Goal: Answer question/provide support: Answer question/provide support

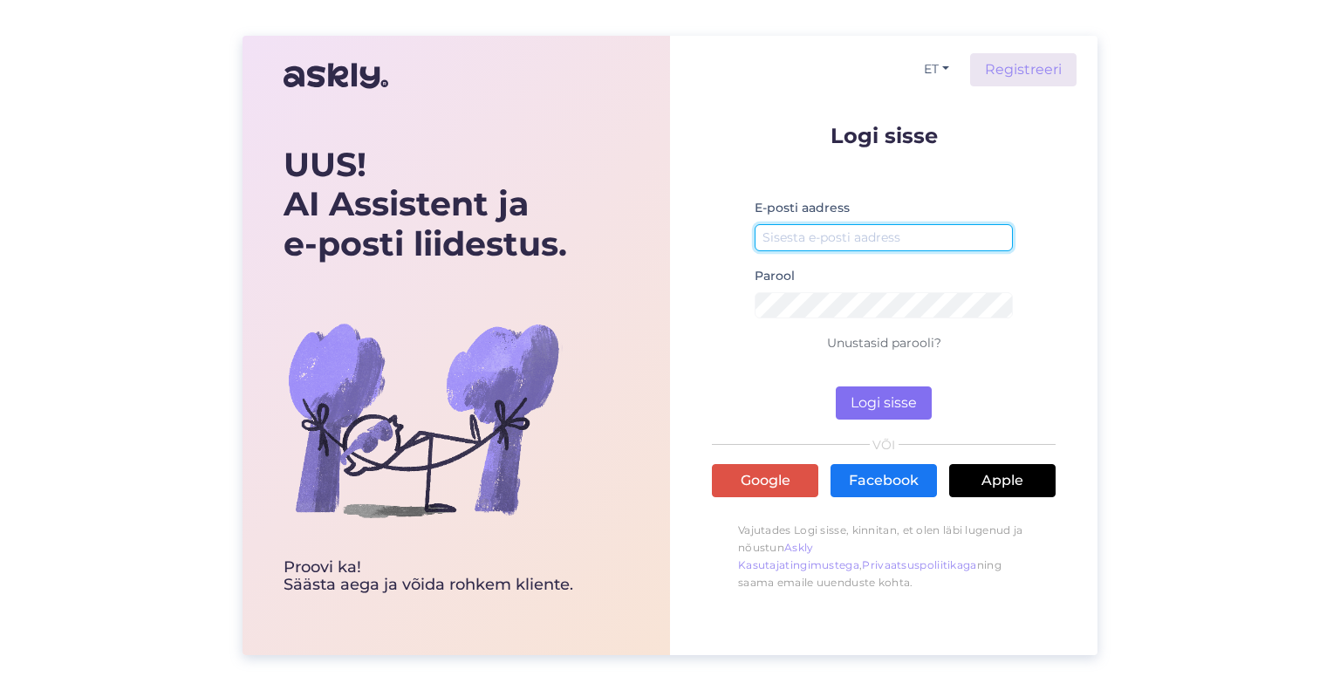
type input "[EMAIL_ADDRESS][DOMAIN_NAME]"
click at [887, 407] on button "Logi sisse" at bounding box center [884, 403] width 96 height 33
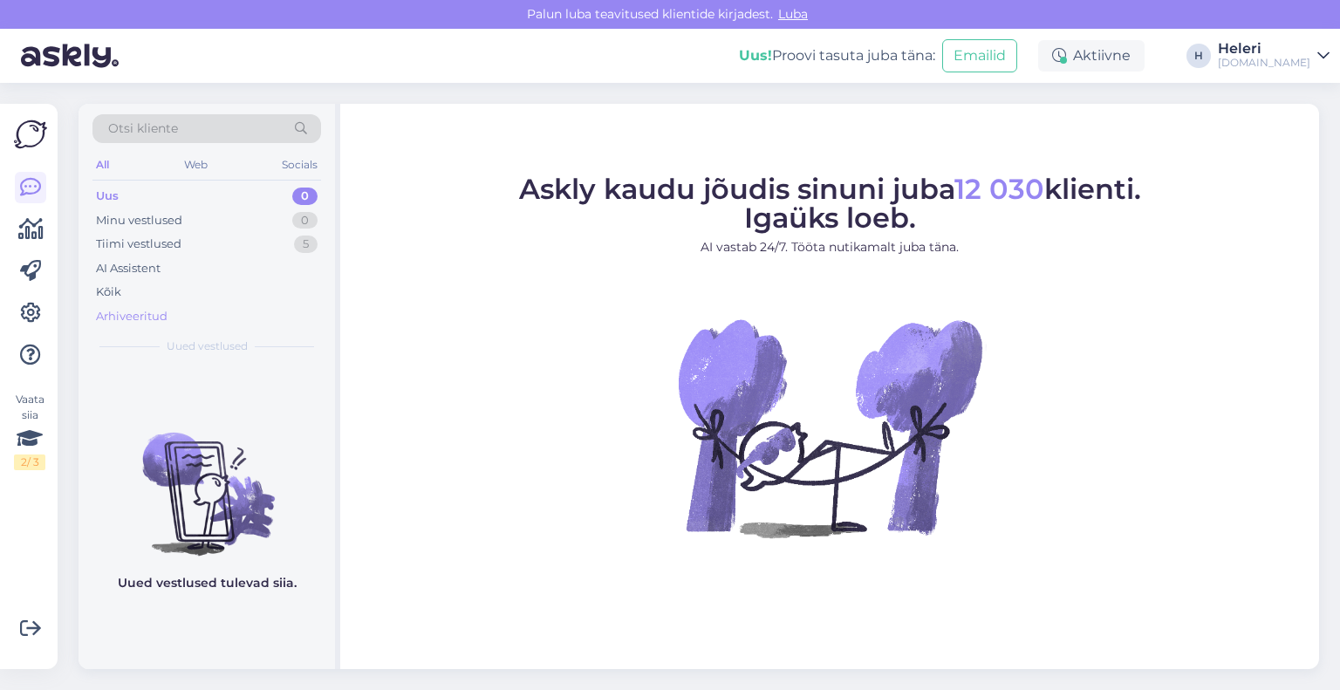
click at [147, 315] on div "Arhiveeritud" at bounding box center [132, 316] width 72 height 17
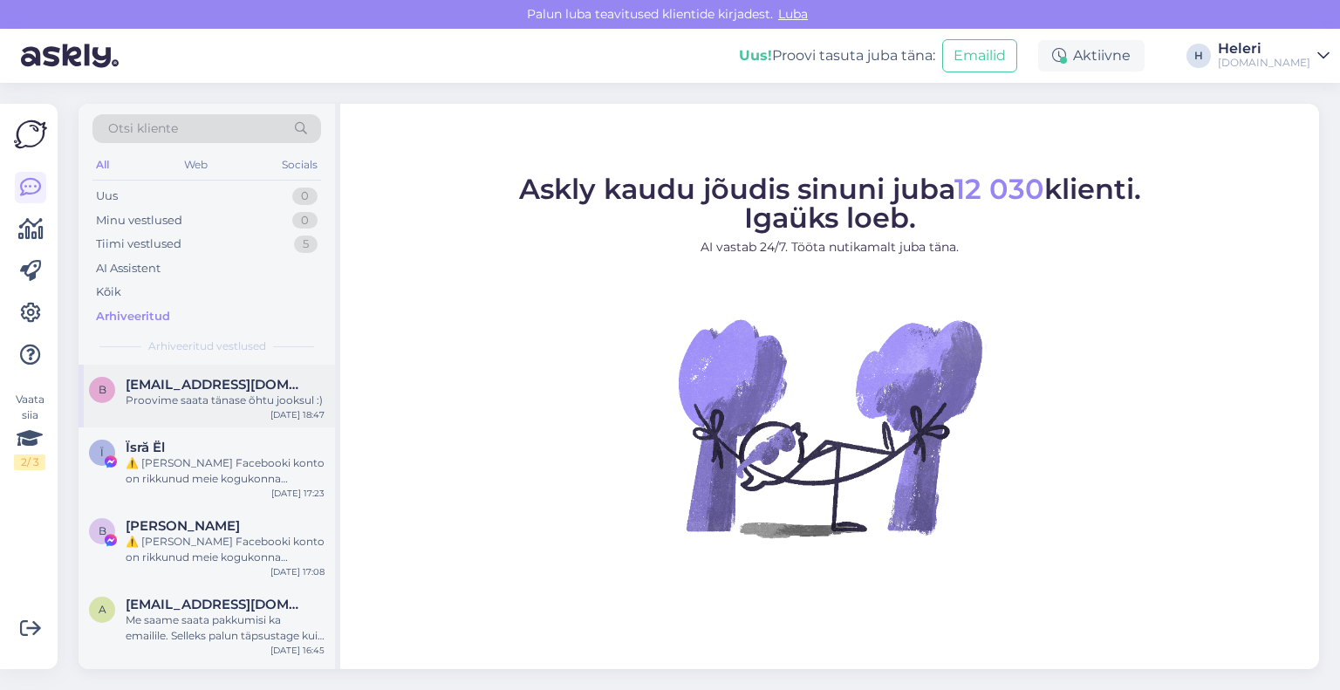
click at [227, 397] on div "Proovime saata tänase õhtu jooksul :)" at bounding box center [225, 401] width 199 height 16
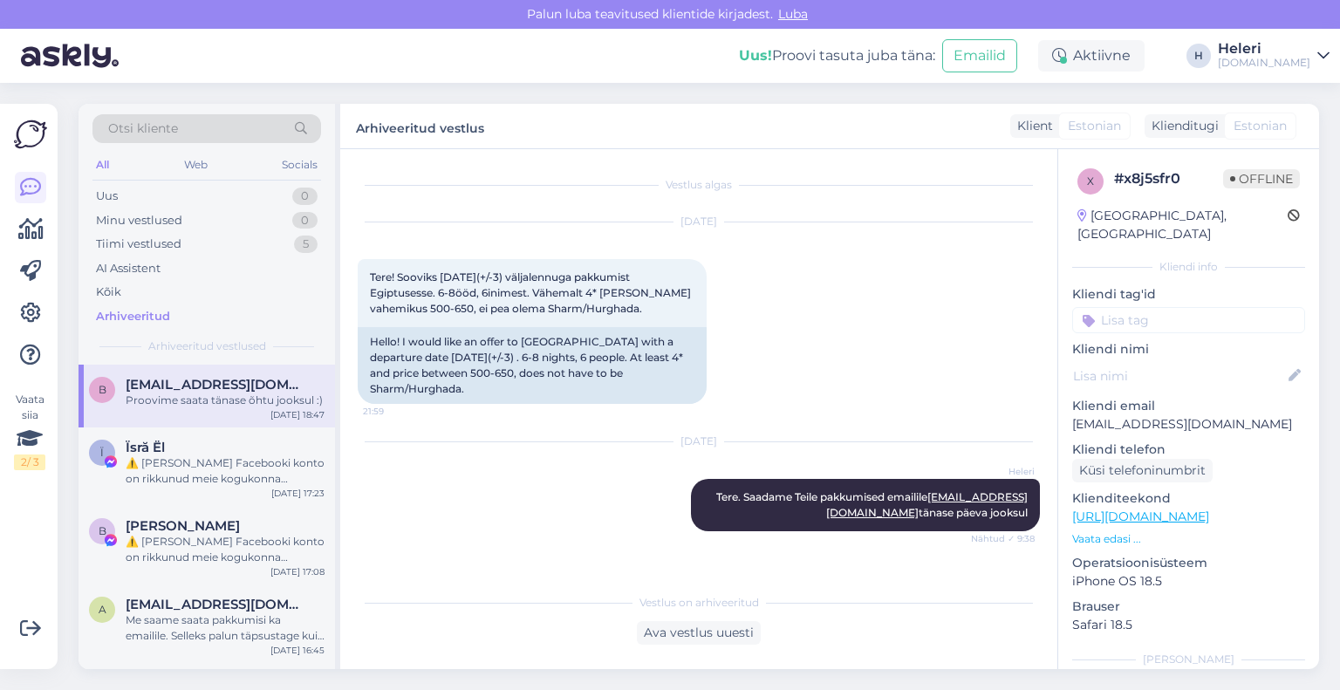
scroll to position [220, 0]
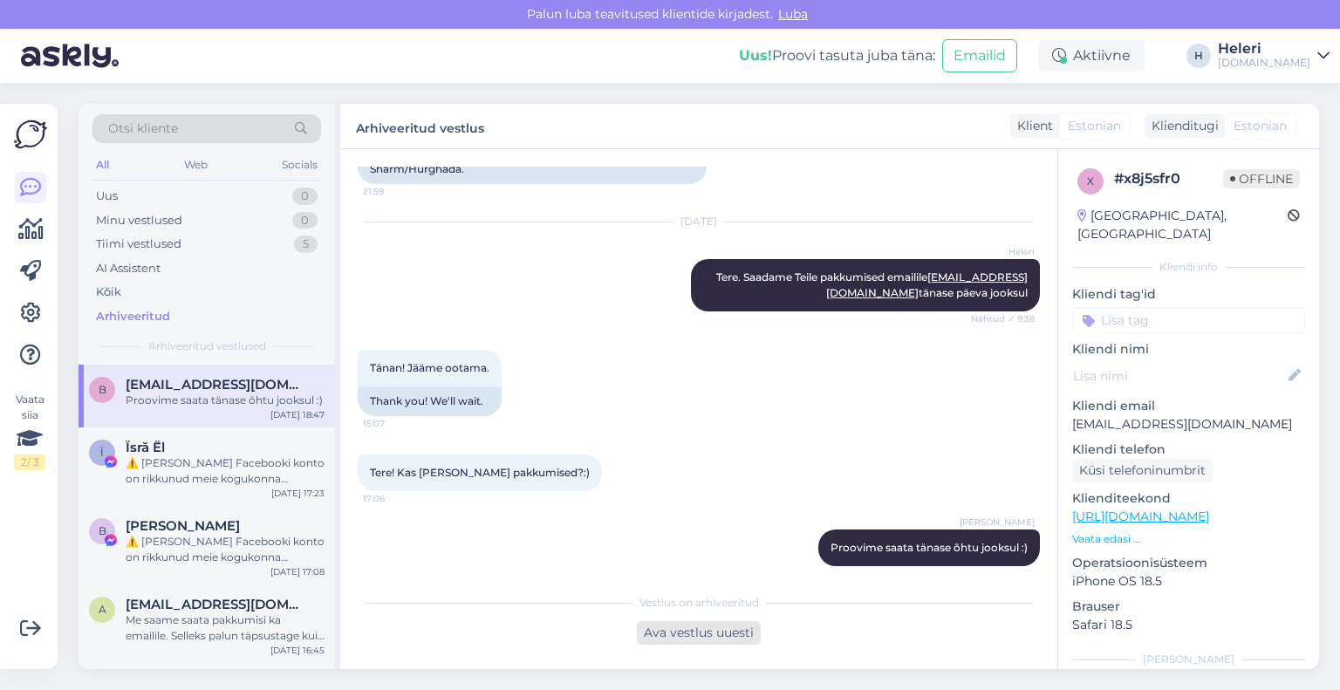
click at [702, 635] on div "Ava vestlus uuesti" at bounding box center [699, 633] width 124 height 24
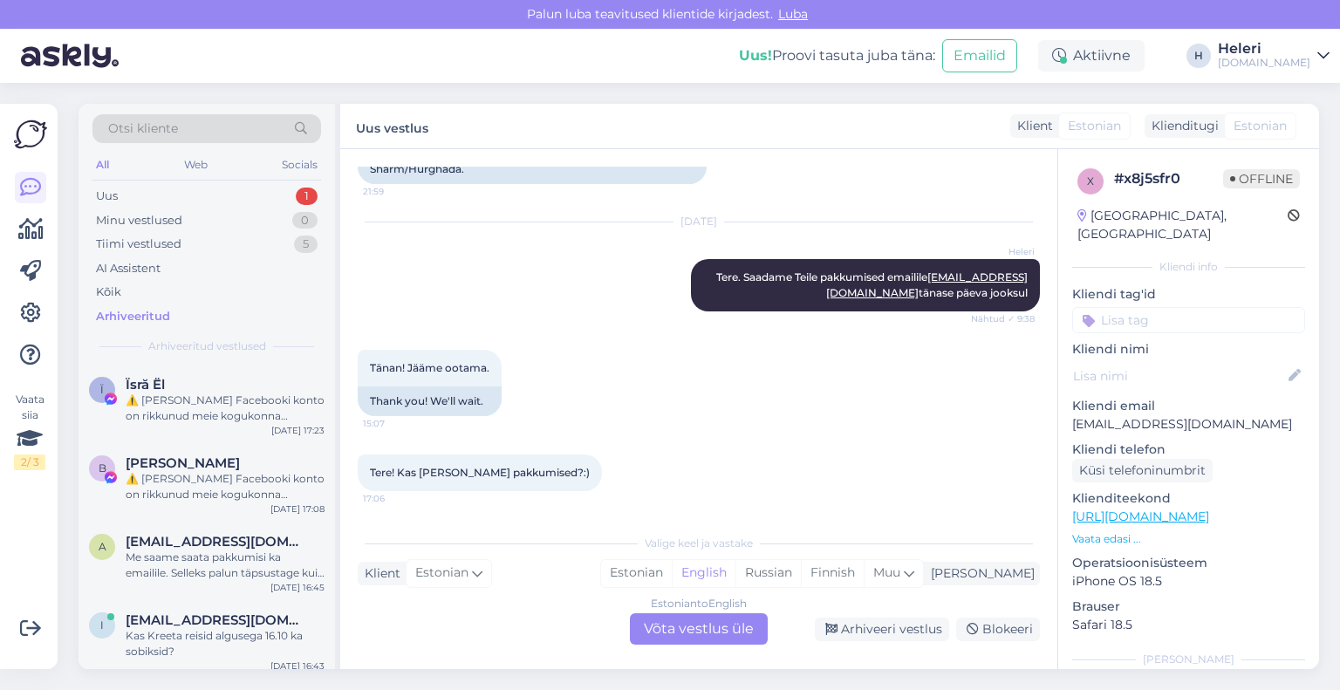
click at [725, 630] on div "Estonian to English Võta vestlus üle" at bounding box center [699, 628] width 138 height 31
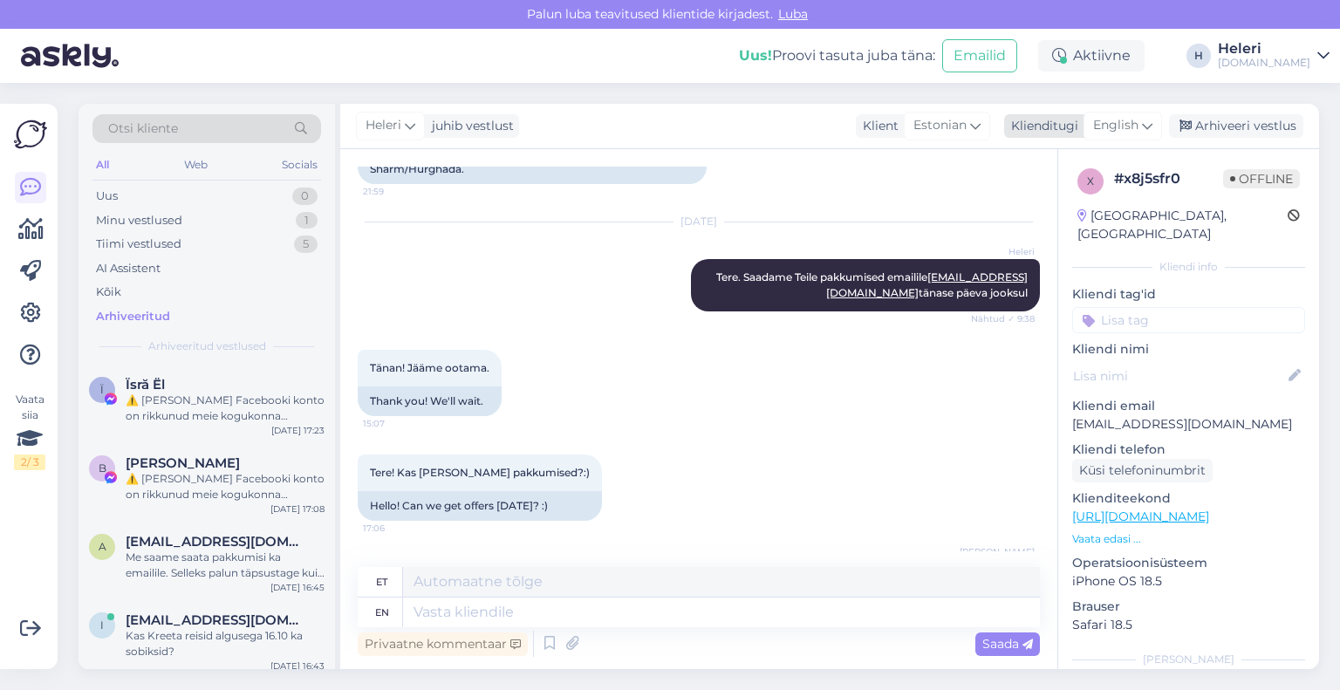
click at [1120, 120] on span "English" at bounding box center [1115, 125] width 45 height 19
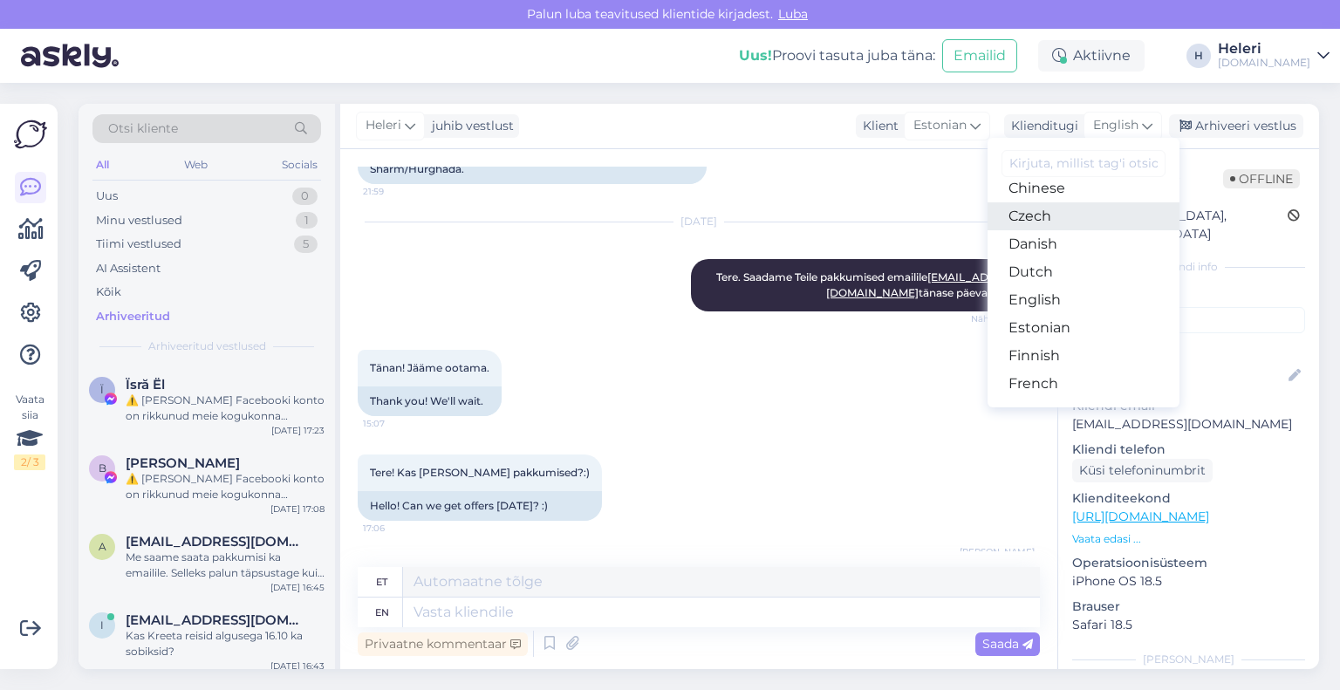
scroll to position [175, 0]
drag, startPoint x: 1053, startPoint y: 250, endPoint x: 1047, endPoint y: 260, distance: 12.1
click at [1052, 250] on link "Estonian" at bounding box center [1084, 252] width 192 height 28
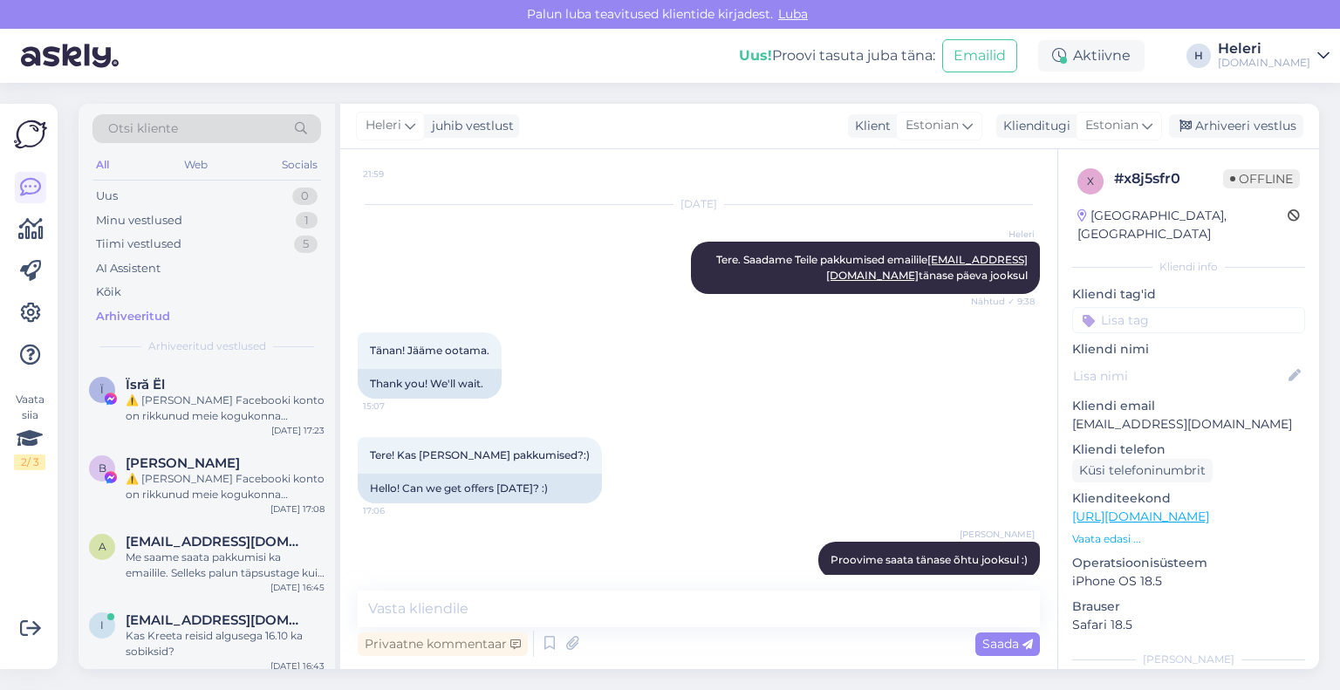
scroll to position [244, 0]
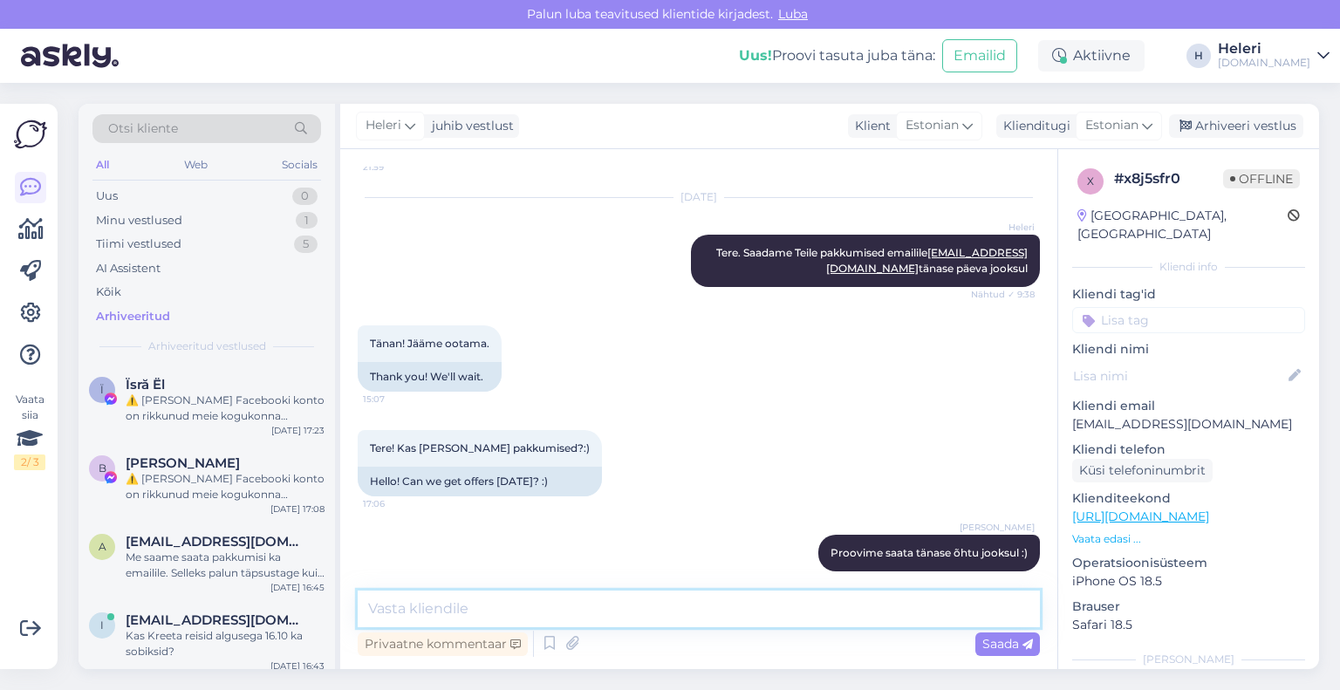
click at [652, 613] on textarea at bounding box center [699, 609] width 682 height 37
drag, startPoint x: 377, startPoint y: 612, endPoint x: 367, endPoint y: 611, distance: 9.6
click at [367, 611] on textarea "pakkumine on emailile saadetud" at bounding box center [699, 609] width 682 height 37
click at [536, 613] on textarea "Pakkumine on emailile saadetud" at bounding box center [699, 609] width 682 height 37
click at [607, 613] on textarea "Pakkumine on emailile saadetud" at bounding box center [699, 609] width 682 height 37
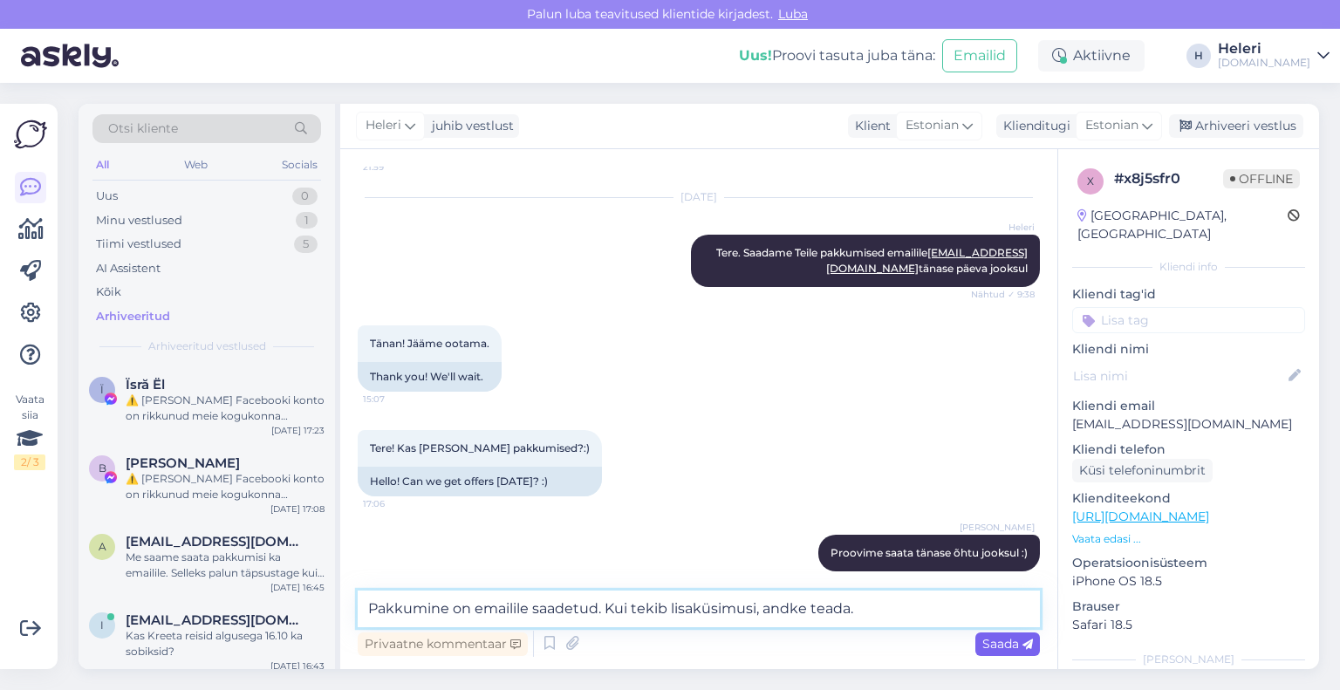
type textarea "Pakkumine on emailile saadetud. Kui tekib lisaküsimusi, andke teada."
click at [1015, 644] on span "Saada" at bounding box center [1008, 644] width 51 height 16
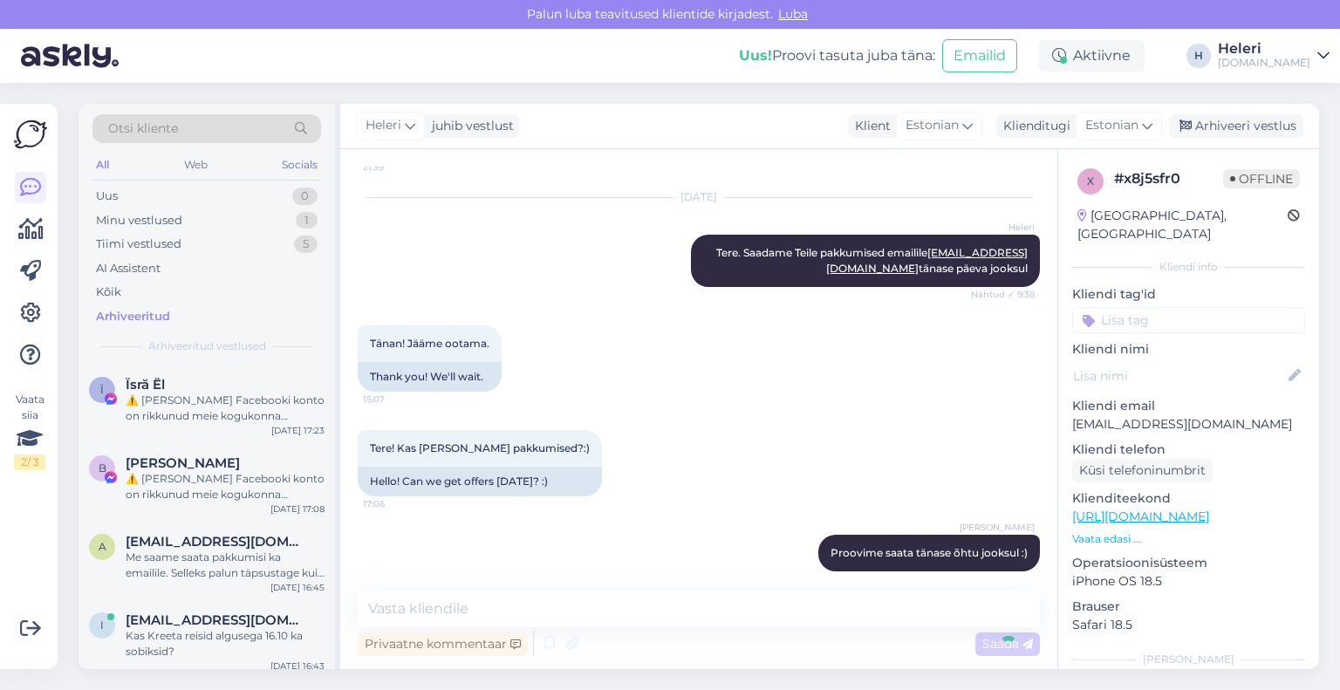
scroll to position [335, 0]
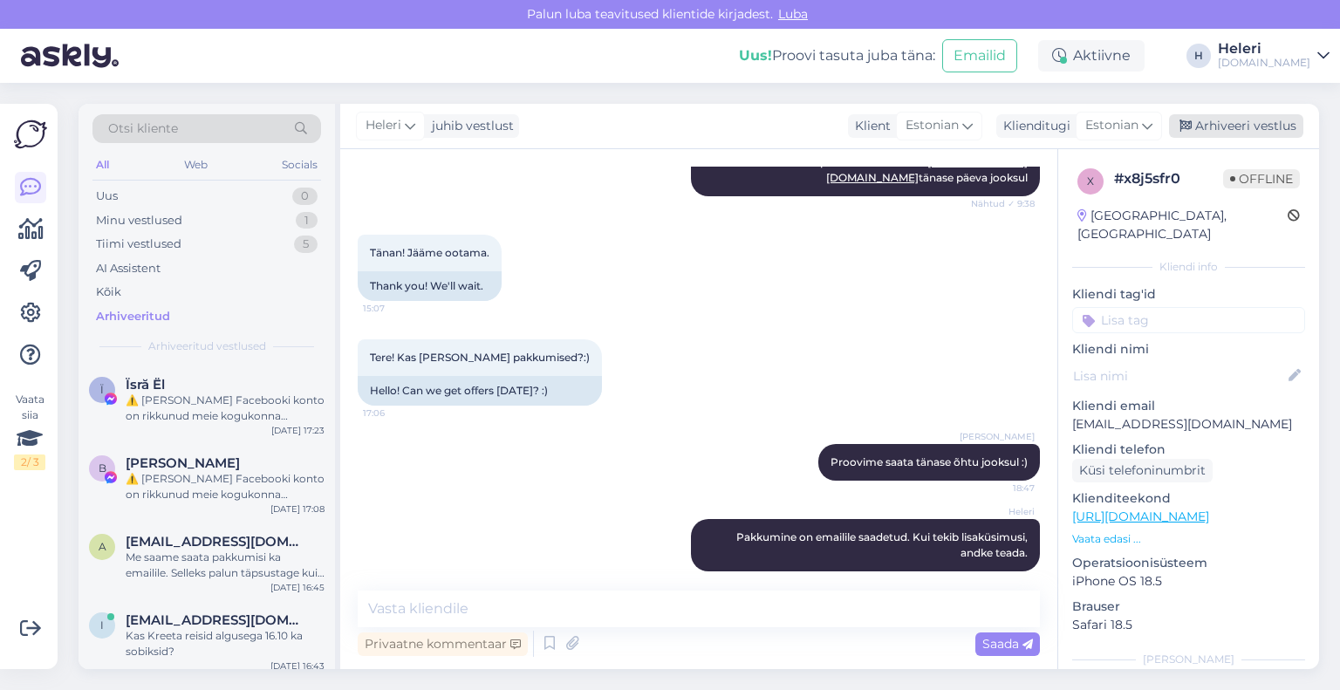
click at [1239, 121] on div "Arhiveeri vestlus" at bounding box center [1236, 126] width 134 height 24
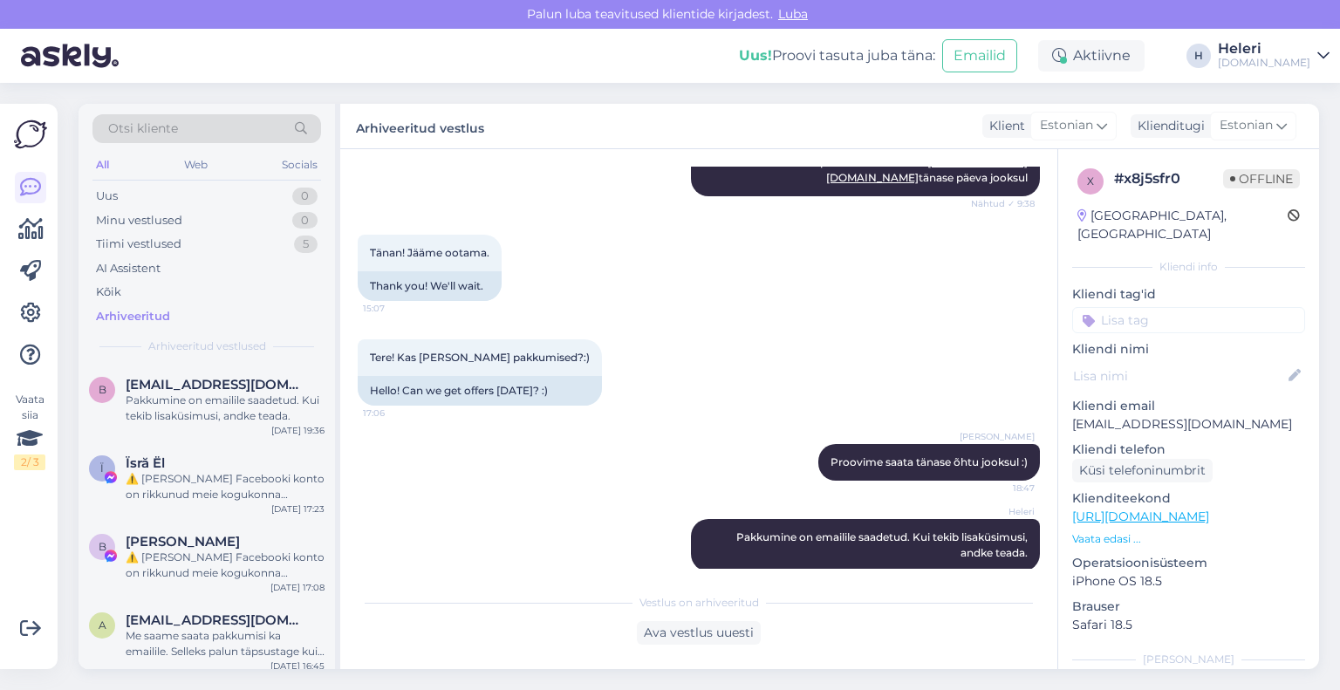
click at [1270, 58] on div "[DOMAIN_NAME]" at bounding box center [1264, 63] width 92 height 14
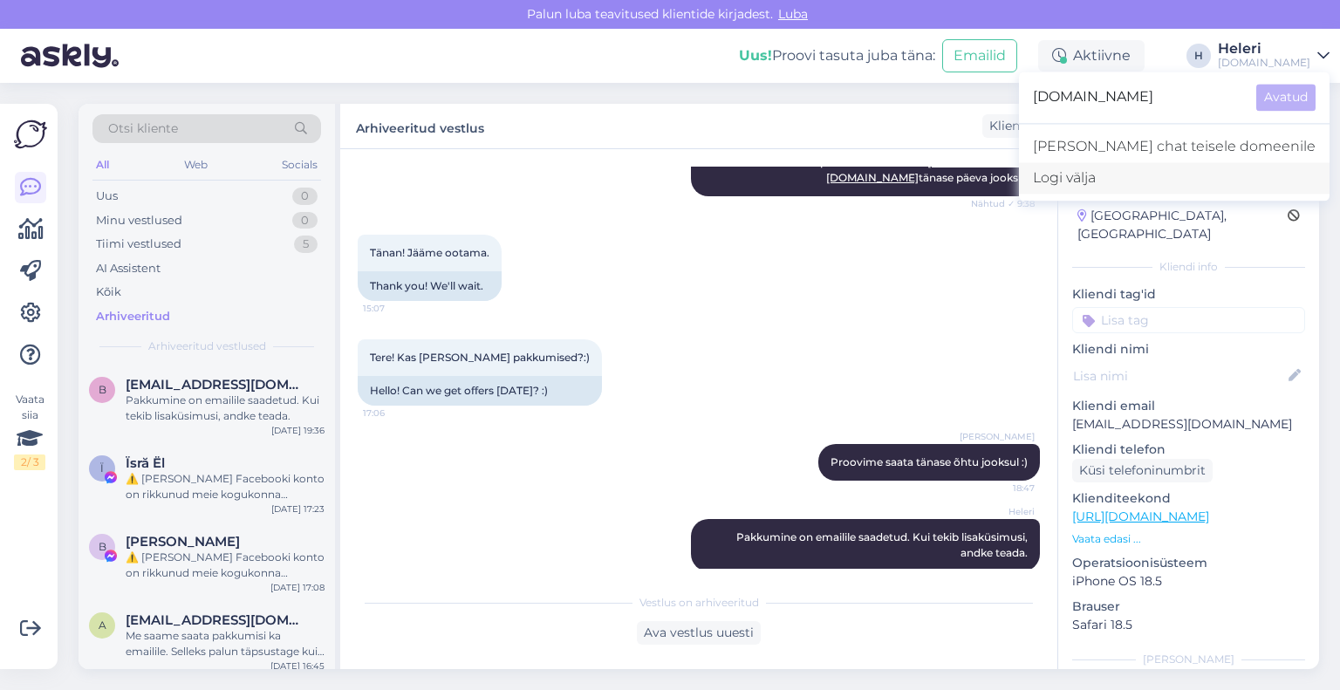
click at [1168, 167] on div "Logi välja" at bounding box center [1174, 177] width 311 height 31
